Goal: Transaction & Acquisition: Purchase product/service

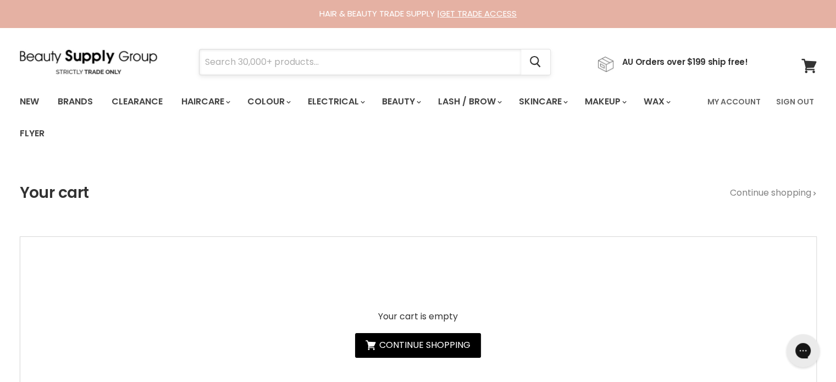
paste input "Base Blonde ++ Instant Toner"
type input "Base Blonde ++ Instant Toner"
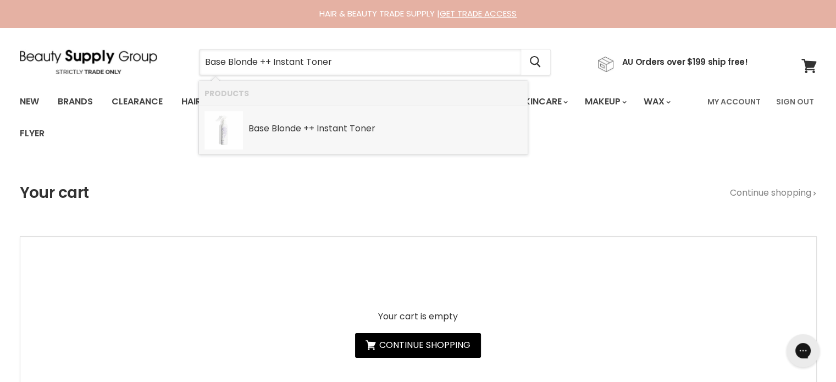
click at [320, 129] on b "Instant" at bounding box center [332, 128] width 31 height 13
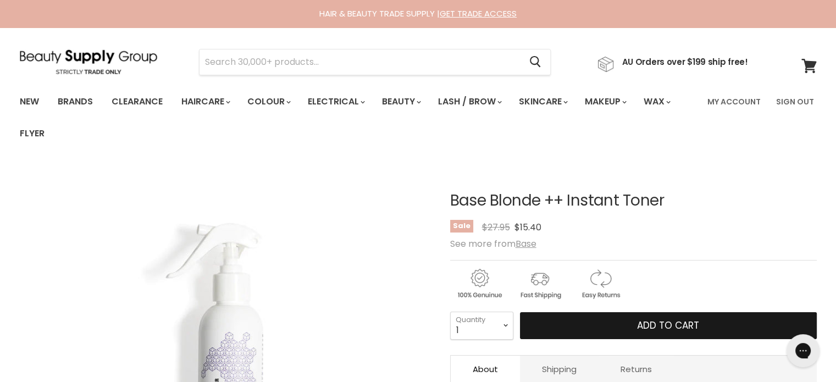
click at [715, 324] on button "Add to cart" at bounding box center [668, 325] width 297 height 27
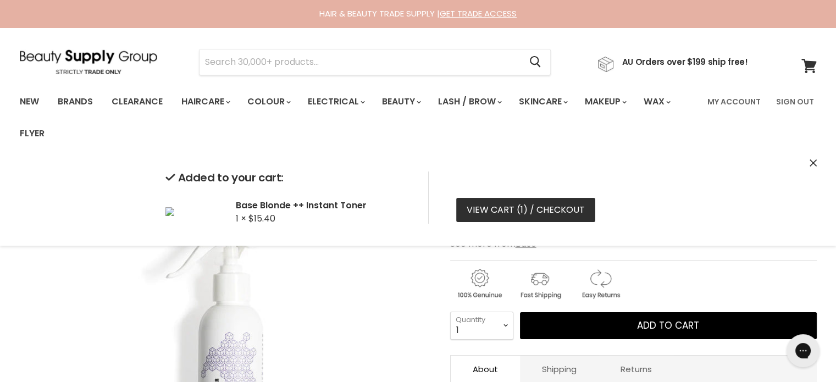
click at [521, 202] on link "View cart ( 1 ) / Checkout" at bounding box center [525, 210] width 139 height 24
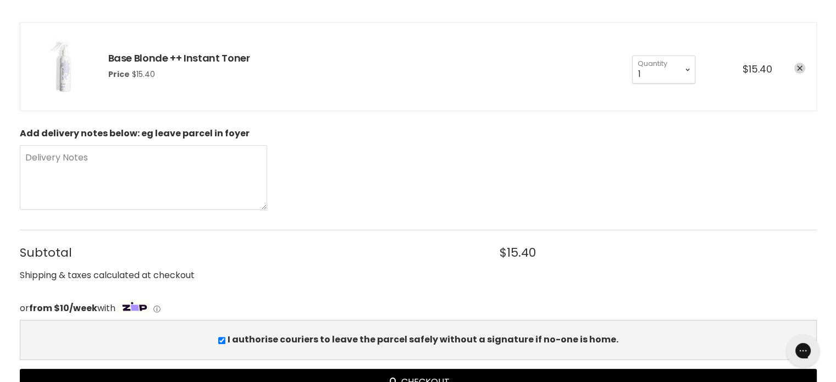
scroll to position [275, 0]
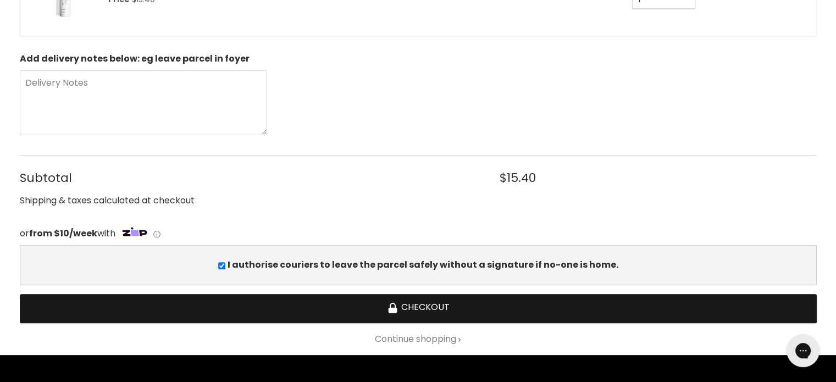
click at [428, 305] on button "Checkout" at bounding box center [418, 308] width 797 height 29
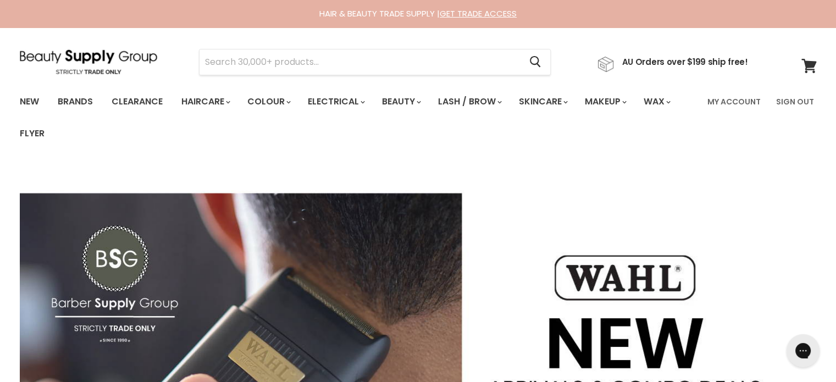
type input "Bodyography Foundation Primers"
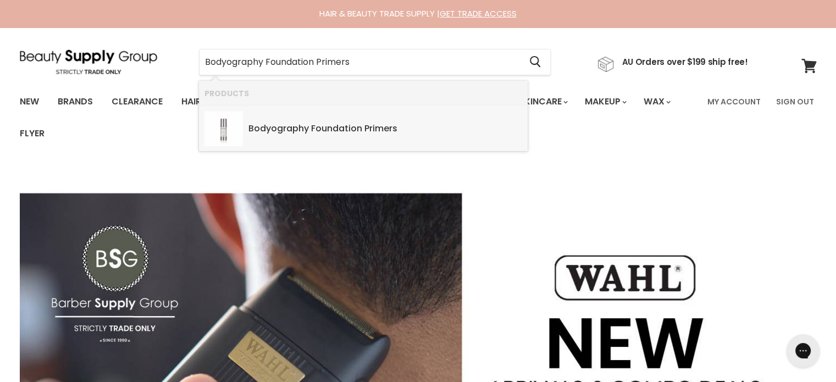
click at [322, 124] on b "Foundation" at bounding box center [336, 128] width 51 height 13
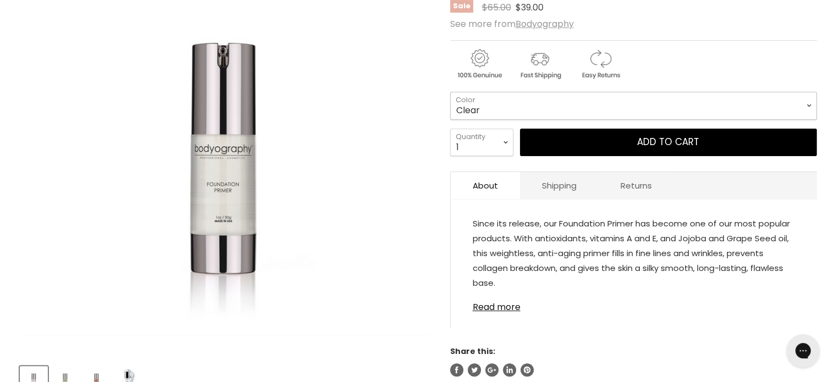
click at [504, 101] on select "Clear Green Hydrating Tahitian Glow" at bounding box center [633, 105] width 367 height 27
click at [450, 92] on select "Clear Green Hydrating Tahitian Glow" at bounding box center [633, 105] width 367 height 27
select select "Tahitian Glow"
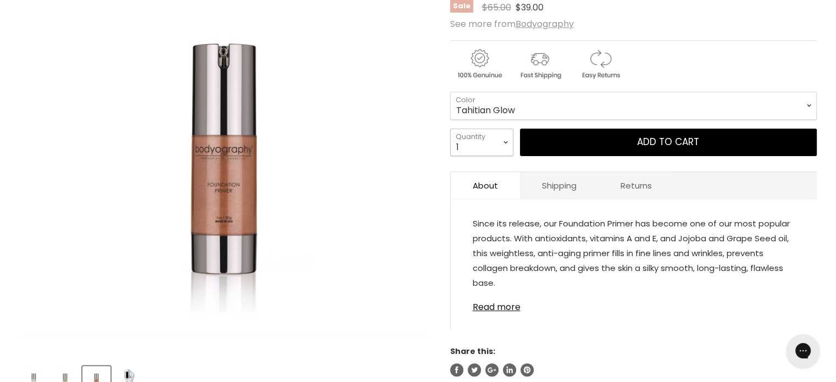
click at [486, 139] on select "1 2 3 4 5 6 7 8 9 10+" at bounding box center [481, 142] width 63 height 27
select select "2"
click at [450, 129] on select "1 2 3 4 5 6 7 8 9 10+" at bounding box center [481, 142] width 63 height 27
type input "2"
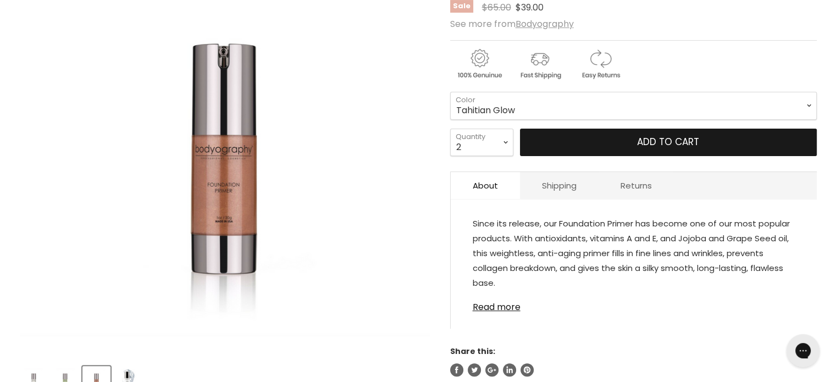
click at [651, 142] on button "Add to cart" at bounding box center [668, 142] width 297 height 27
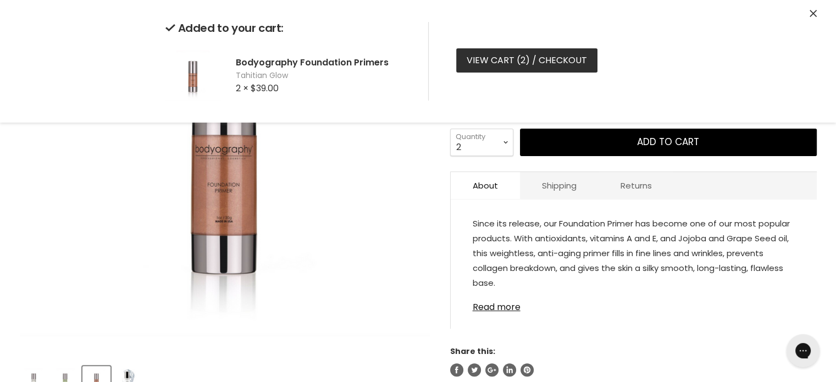
click at [491, 58] on link "View cart ( 2 ) / Checkout" at bounding box center [526, 60] width 141 height 24
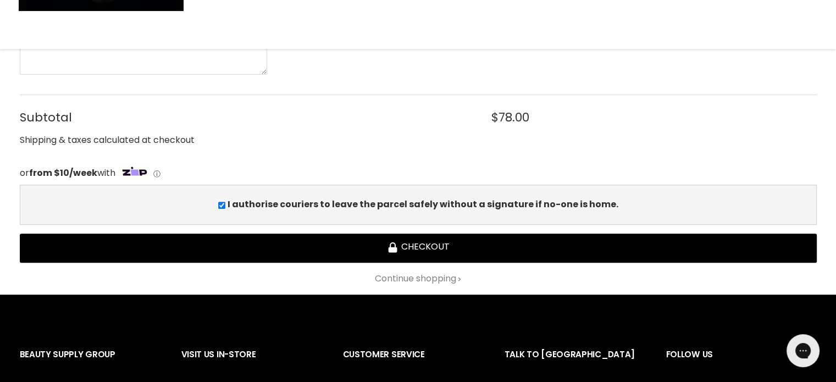
scroll to position [440, 0]
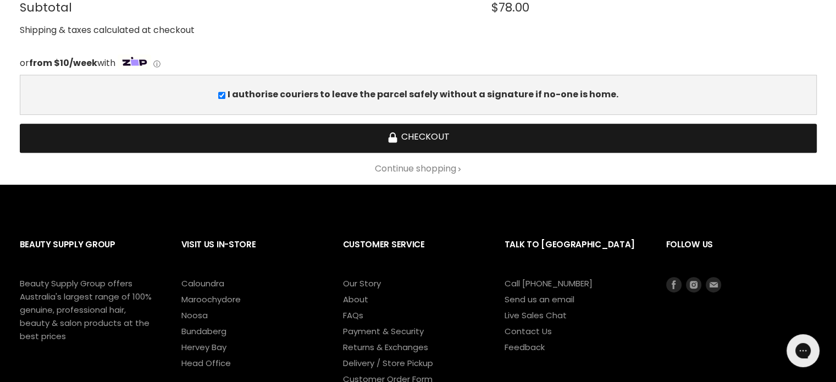
click at [442, 141] on button "Checkout" at bounding box center [418, 138] width 797 height 29
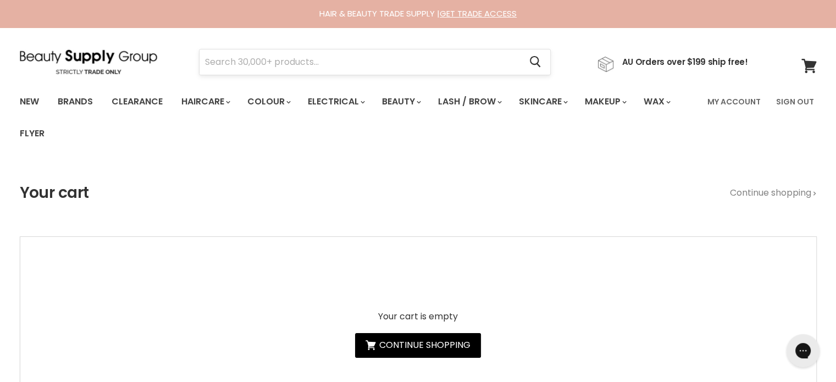
drag, startPoint x: 292, startPoint y: 41, endPoint x: 283, endPoint y: 54, distance: 16.2
click at [288, 50] on section "Menu Cancel" at bounding box center [418, 56] width 825 height 58
click at [271, 65] on input "Search" at bounding box center [361, 61] width 322 height 25
paste input "Jeval Argan Oil & Hemp Seed Smooth It"
type input "Jeval Argan Oil & Hemp Seed Smooth It"
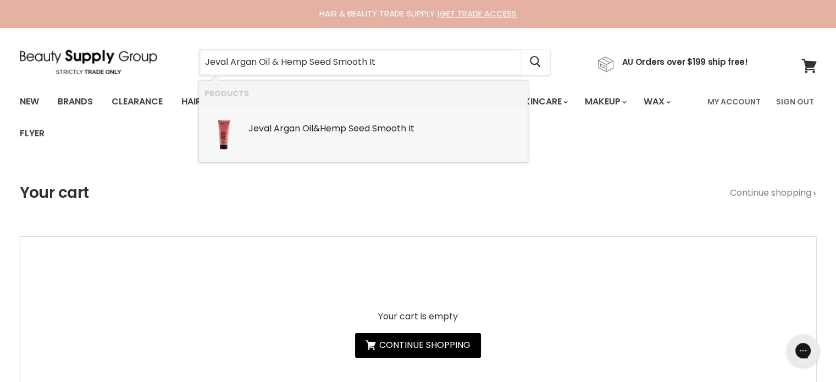
click at [263, 126] on b "Jeval" at bounding box center [260, 128] width 23 height 13
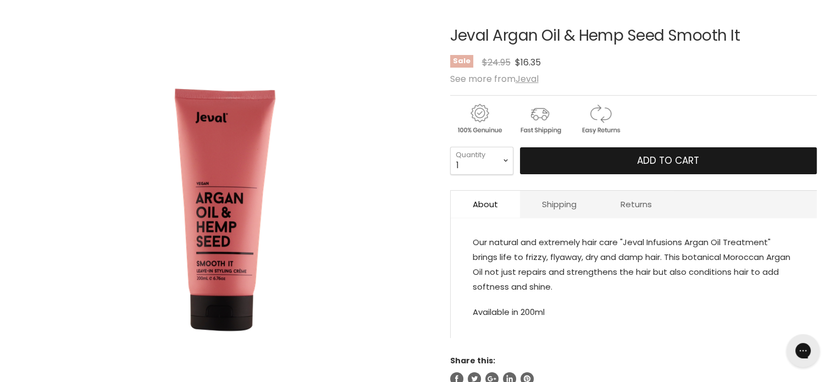
click at [620, 158] on button "Add to cart" at bounding box center [668, 160] width 297 height 27
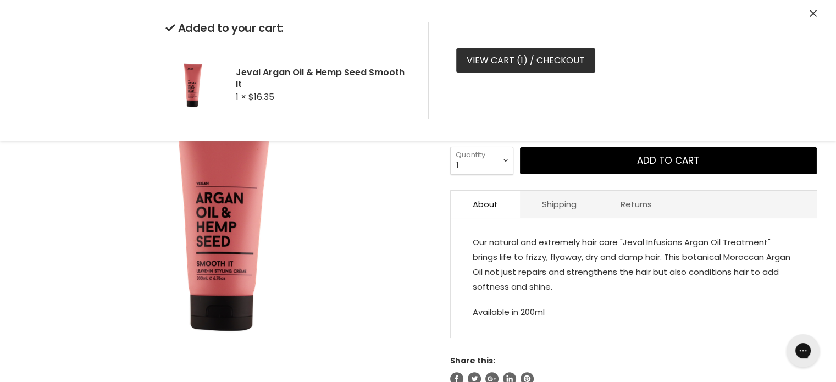
click at [504, 62] on link "View cart ( 1 ) / Checkout" at bounding box center [525, 60] width 139 height 24
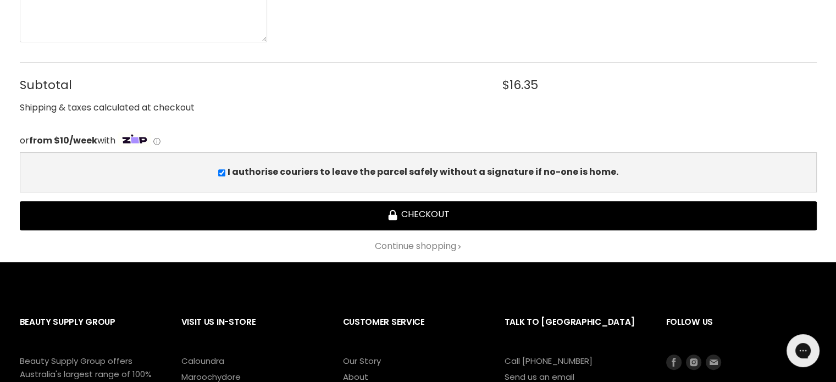
scroll to position [385, 0]
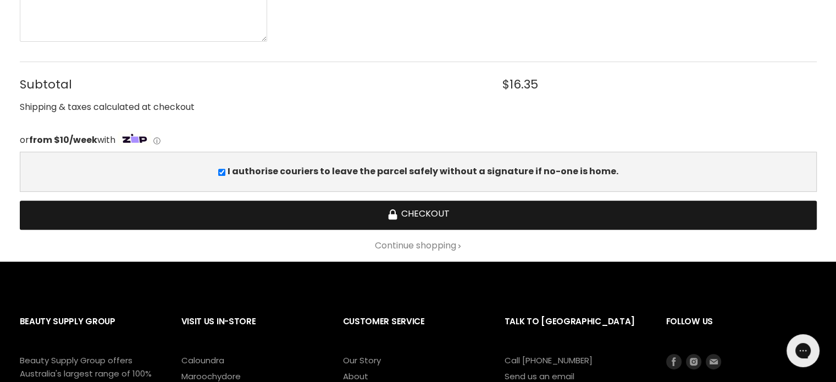
click at [424, 210] on button "Checkout" at bounding box center [418, 215] width 797 height 29
